Goal: Find specific page/section: Find specific page/section

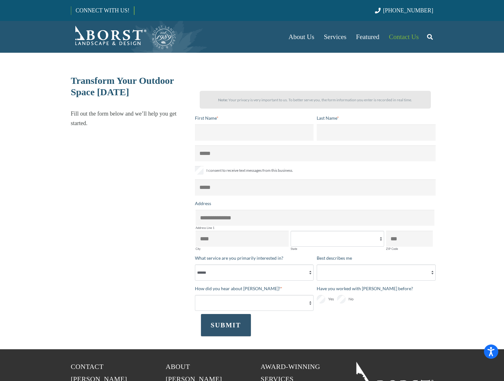
select select "******"
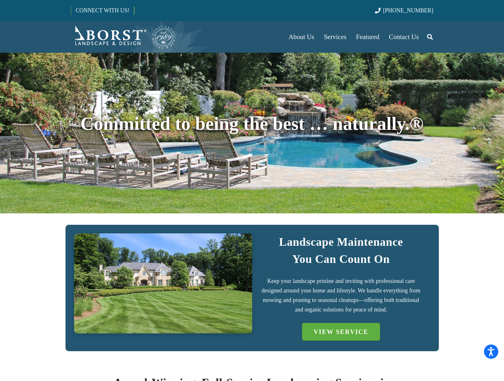
click at [102, 10] on link "CONNECT WITH US!" at bounding box center [102, 10] width 63 height 15
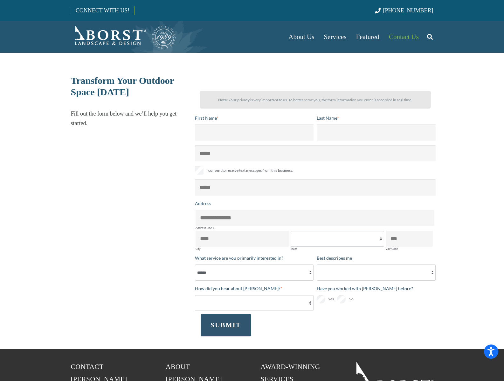
select select "******"
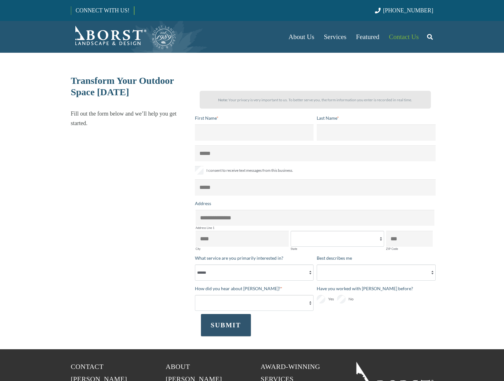
select select "******"
